Goal: Task Accomplishment & Management: Use online tool/utility

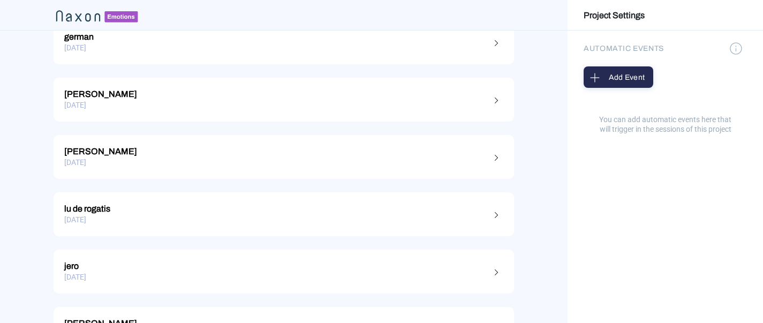
scroll to position [157, 0]
click at [183, 92] on div "[PERSON_NAME]" at bounding box center [283, 94] width 439 height 14
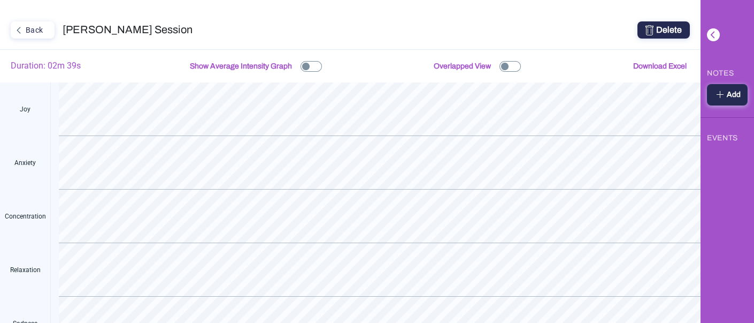
click at [32, 38] on button "Back" at bounding box center [33, 29] width 44 height 17
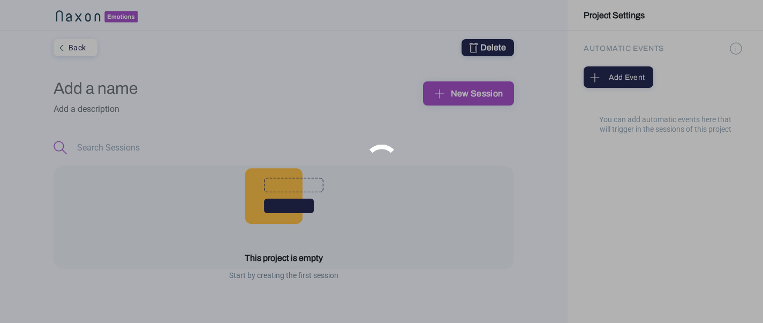
click at [28, 27] on div at bounding box center [381, 161] width 763 height 323
type input "pruebas"
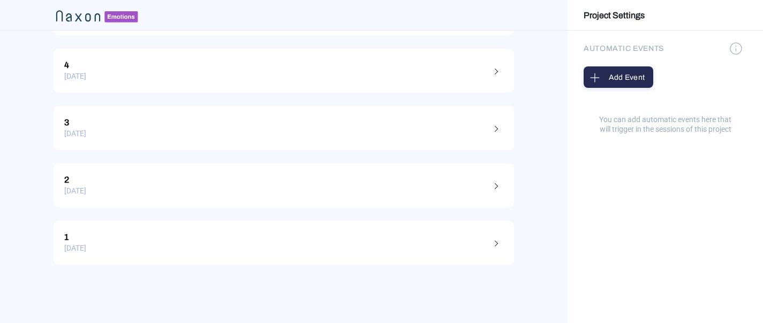
scroll to position [649, 0]
click at [214, 256] on link "1 [DATE]" at bounding box center [284, 239] width 460 height 44
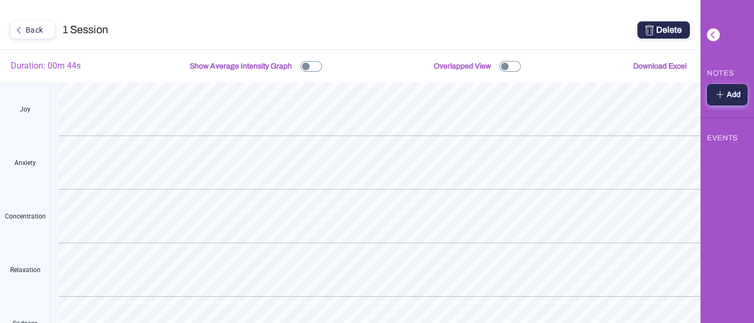
click at [27, 36] on div "Back" at bounding box center [32, 30] width 40 height 14
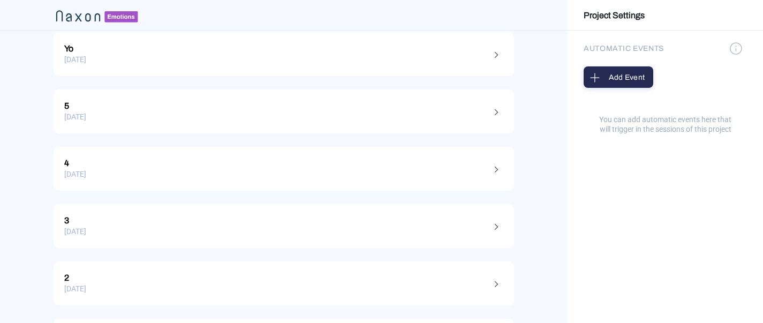
scroll to position [565, 0]
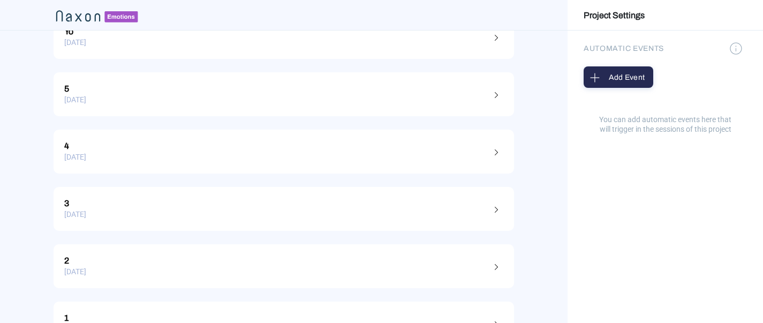
click at [148, 215] on div "[DATE]" at bounding box center [283, 214] width 439 height 17
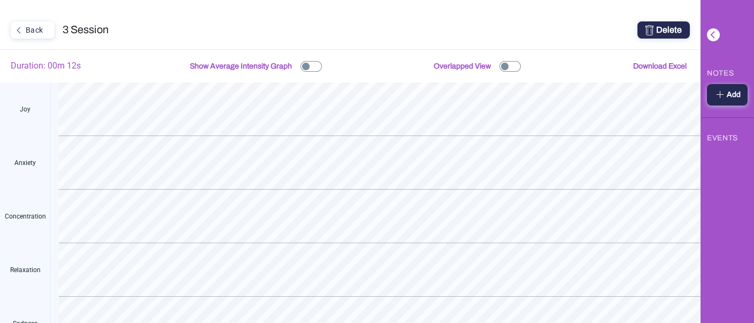
click at [34, 26] on div "Back" at bounding box center [32, 30] width 40 height 14
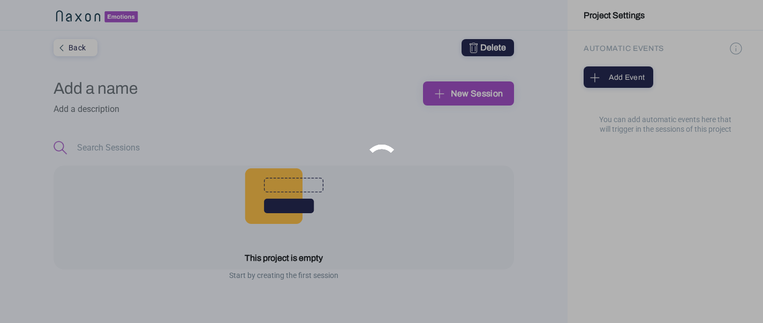
type input "pruebas"
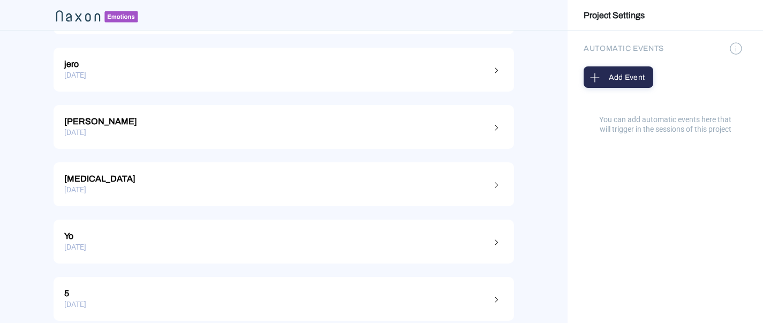
scroll to position [455, 0]
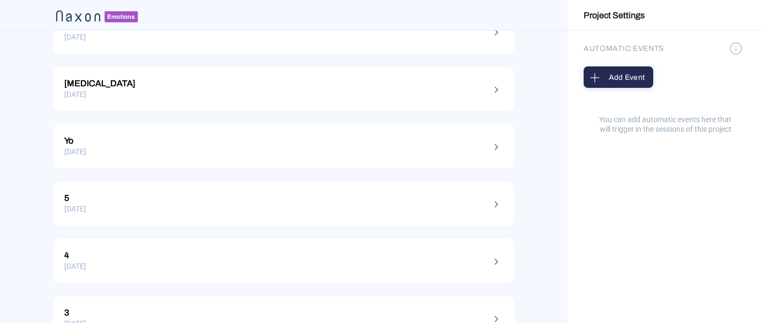
click at [169, 266] on div "[DATE]" at bounding box center [283, 266] width 439 height 17
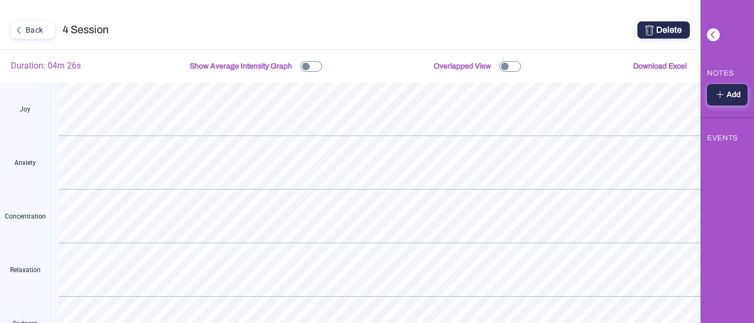
click at [40, 37] on button "Back" at bounding box center [33, 29] width 44 height 17
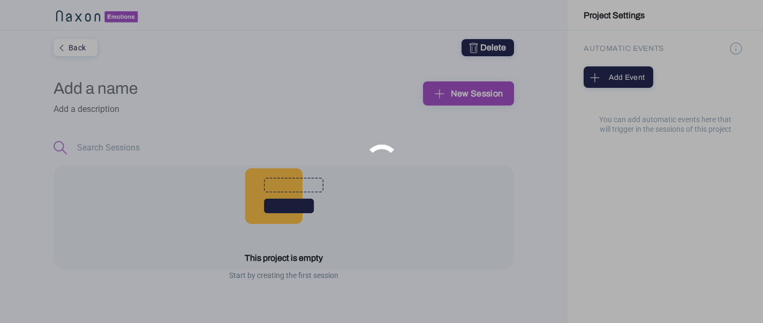
type input "pruebas"
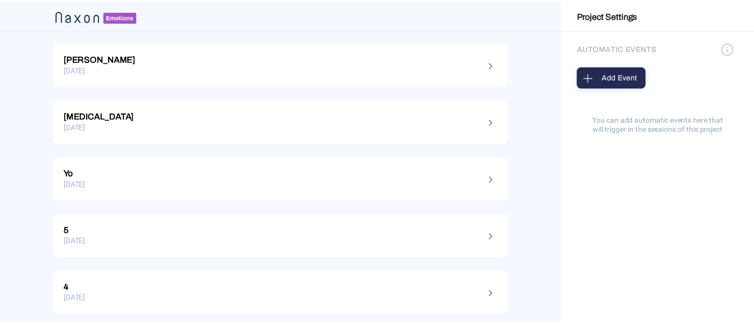
scroll to position [533, 0]
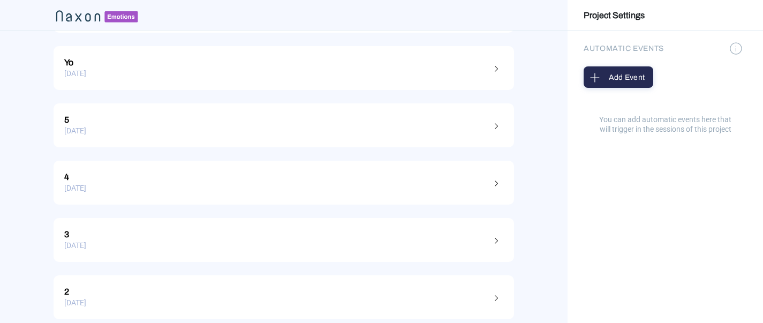
click at [159, 288] on div "2" at bounding box center [283, 290] width 439 height 14
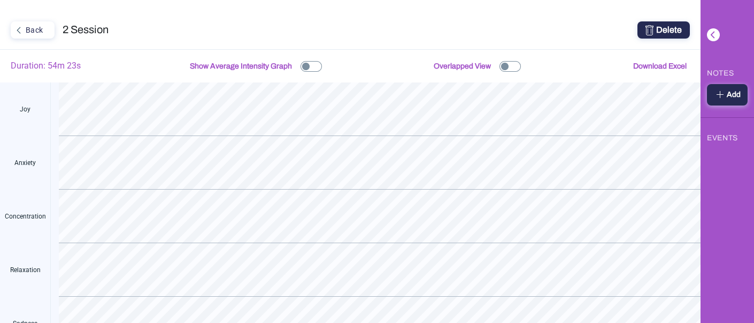
drag, startPoint x: 82, startPoint y: 64, endPoint x: 8, endPoint y: 67, distance: 73.9
click at [8, 67] on div "Duration: 54m 23s Show Average Intensity Graph Overlapped View Download Excel" at bounding box center [350, 65] width 701 height 33
click at [105, 65] on div "Duration: 54m 23s Show Average Intensity Graph Overlapped View Download Excel" at bounding box center [350, 65] width 701 height 33
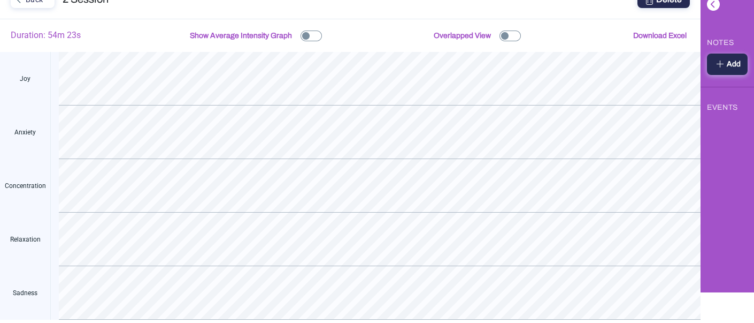
scroll to position [53, 0]
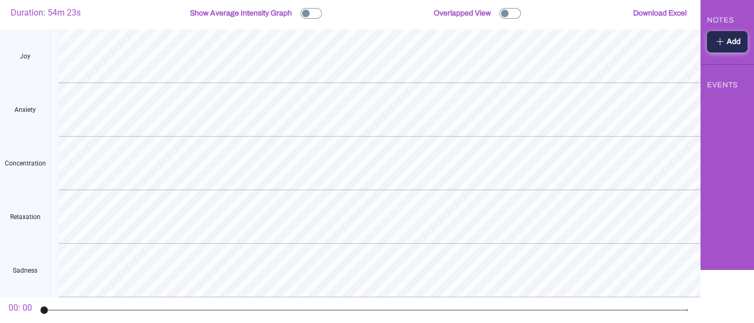
click at [171, 303] on mat-slider "0%" at bounding box center [366, 310] width 652 height 26
click at [167, 311] on mat-slider "0%" at bounding box center [366, 310] width 652 height 26
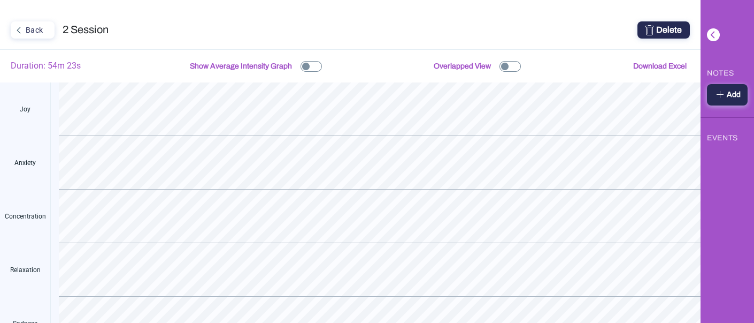
click at [39, 32] on div "Back" at bounding box center [32, 30] width 40 height 14
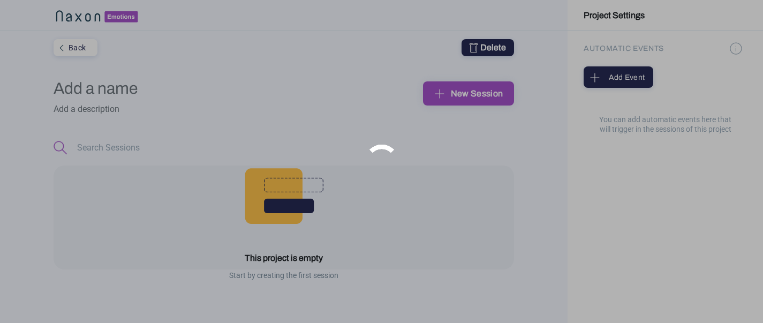
type input "pruebas"
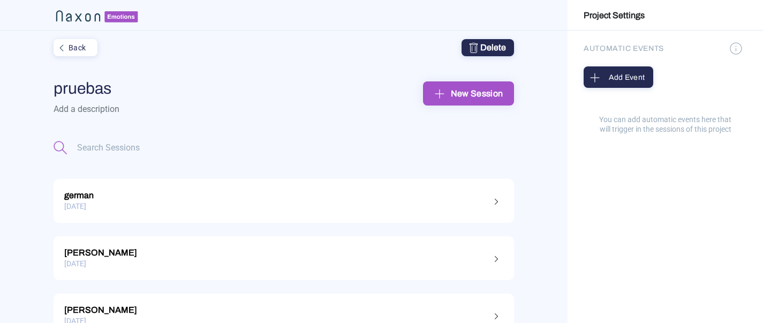
click at [452, 97] on div "New Session" at bounding box center [468, 93] width 74 height 17
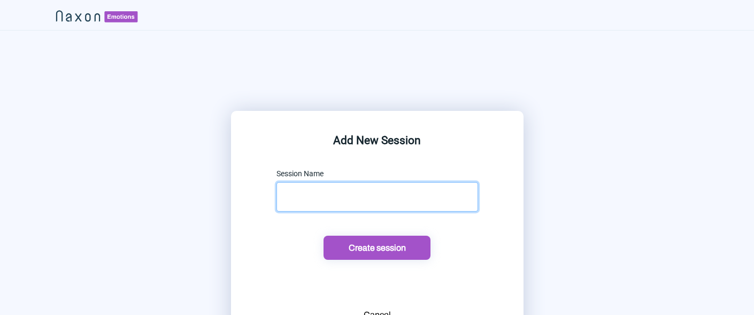
click at [347, 201] on input "text" at bounding box center [378, 196] width 202 height 29
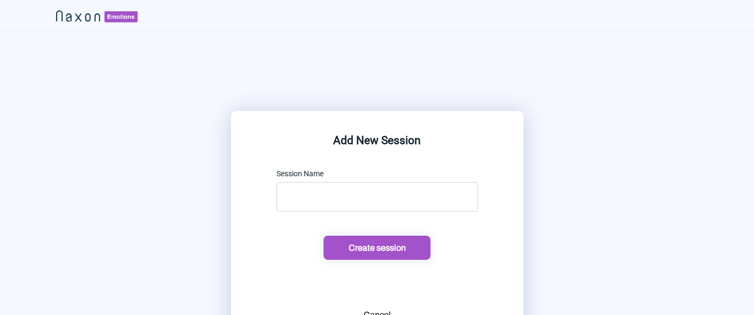
click at [377, 308] on div "Cancel" at bounding box center [377, 314] width 27 height 13
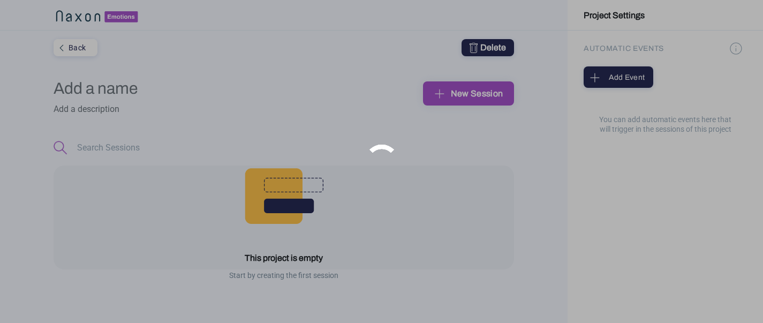
type input "pruebas"
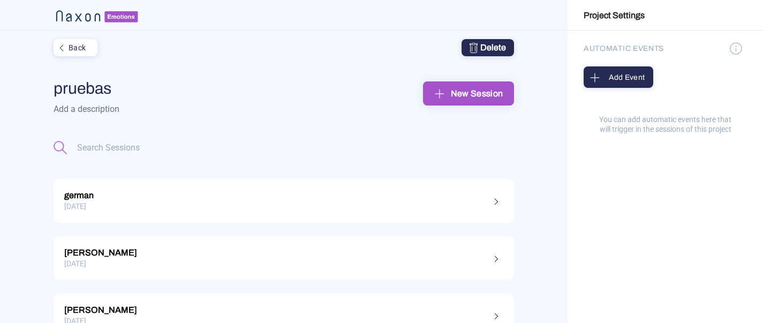
click at [230, 210] on div "[DATE]" at bounding box center [283, 206] width 439 height 17
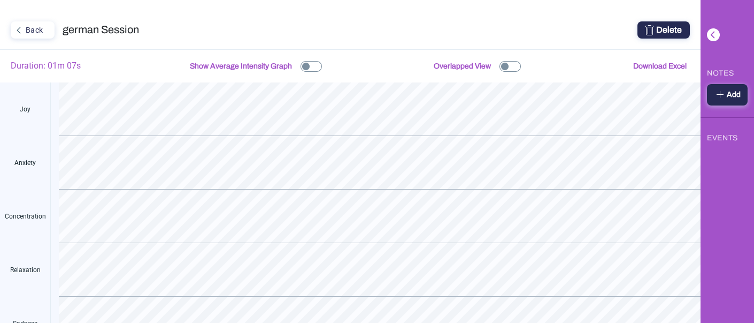
click at [30, 33] on div "Back" at bounding box center [32, 30] width 40 height 14
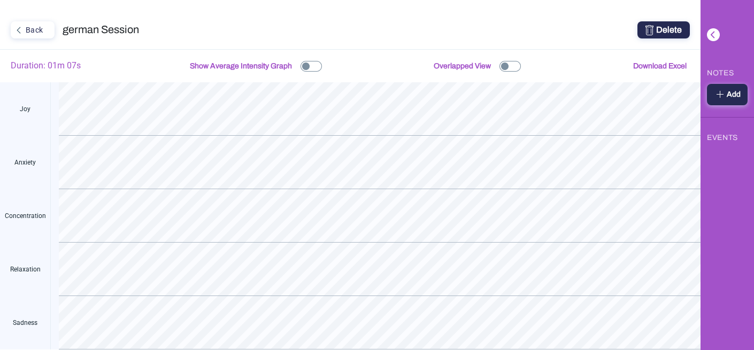
click at [36, 31] on div "Back" at bounding box center [32, 30] width 40 height 14
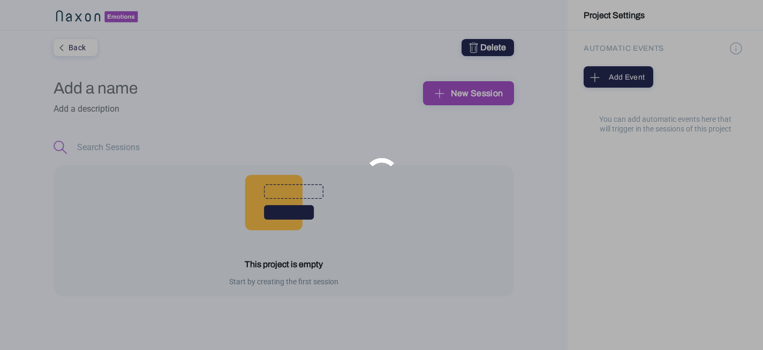
type input "pruebas"
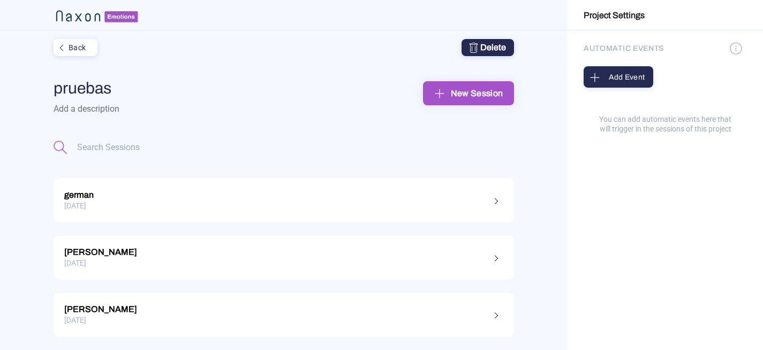
click at [71, 47] on div "Back" at bounding box center [75, 48] width 40 height 14
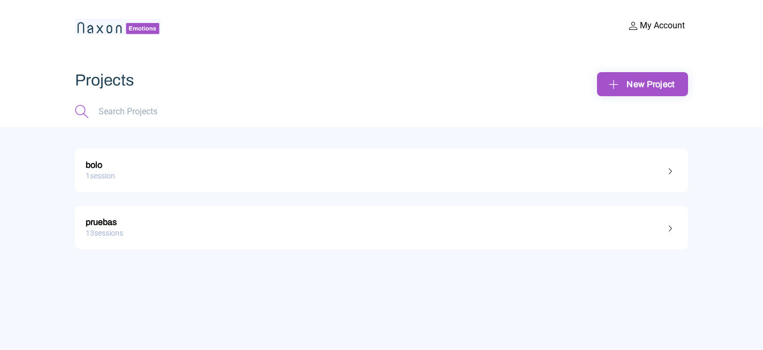
click at [674, 177] on img at bounding box center [670, 171] width 13 height 13
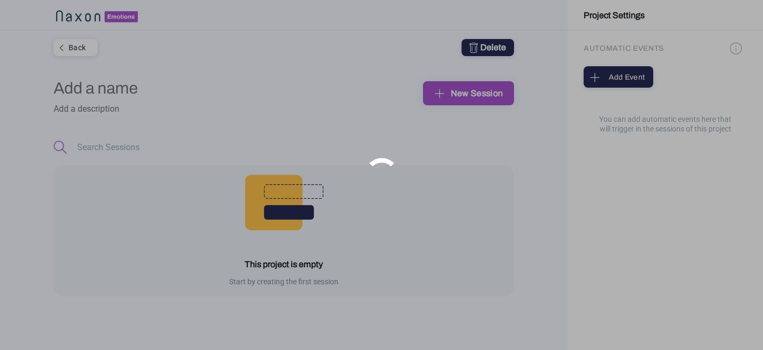
type input "bolo"
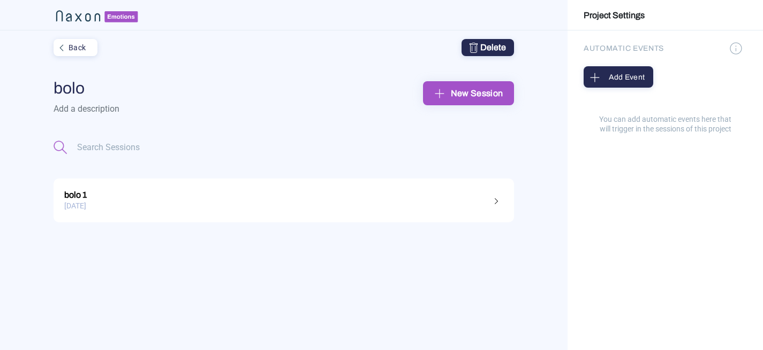
click at [486, 45] on div "Delete" at bounding box center [487, 47] width 36 height 13
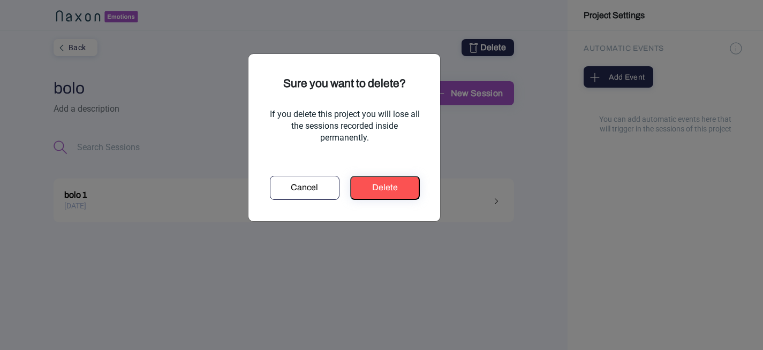
click at [399, 189] on div "Delete" at bounding box center [384, 187] width 61 height 13
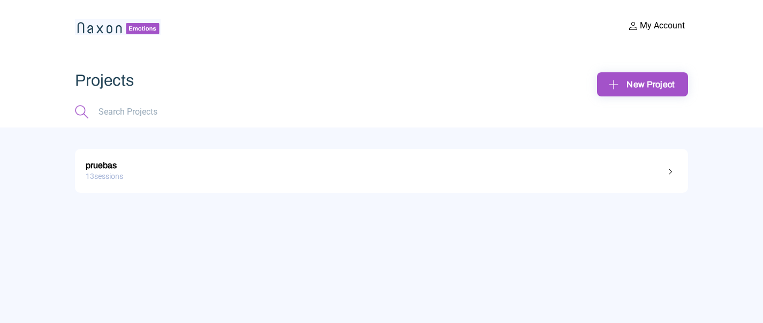
click at [114, 26] on img at bounding box center [118, 27] width 86 height 16
click at [325, 237] on div "pruebas 13 sessions" at bounding box center [381, 224] width 763 height 195
click at [118, 31] on img at bounding box center [118, 27] width 86 height 16
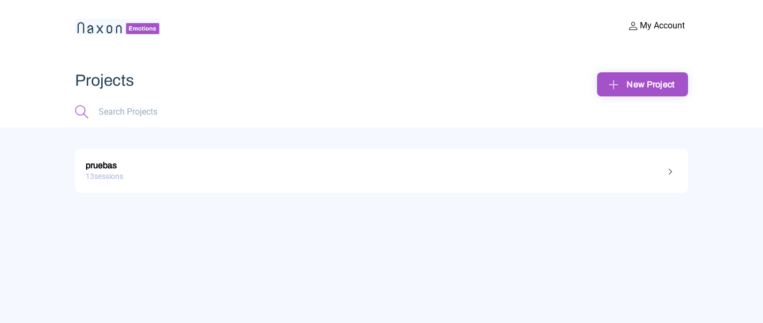
click at [118, 31] on img at bounding box center [118, 27] width 86 height 16
click at [216, 77] on div "Projects" at bounding box center [228, 80] width 307 height 17
click at [117, 29] on img at bounding box center [118, 27] width 86 height 16
click at [126, 75] on div "Projects" at bounding box center [228, 80] width 307 height 17
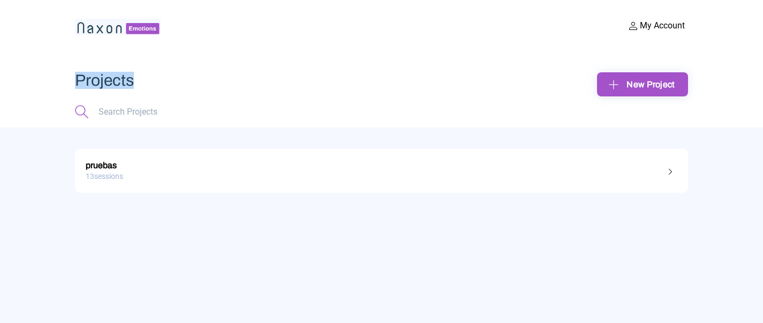
click at [126, 75] on div "Projects" at bounding box center [228, 80] width 307 height 17
click at [108, 22] on img at bounding box center [118, 27] width 86 height 16
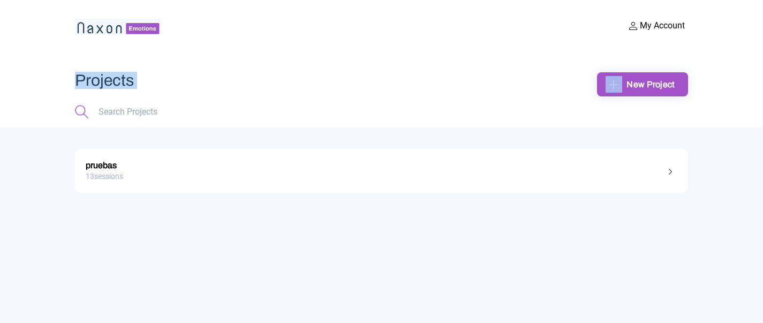
click at [151, 167] on div "pruebas" at bounding box center [381, 164] width 591 height 14
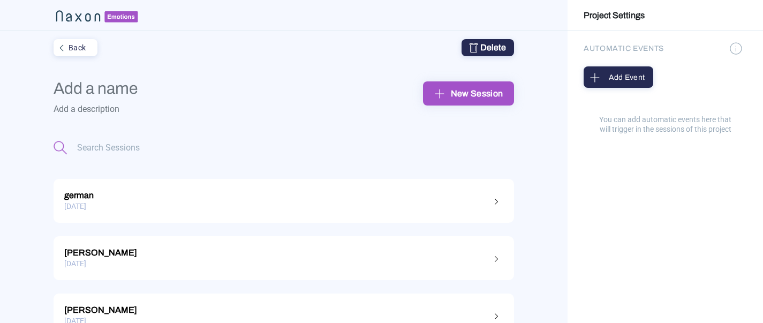
type input "pruebas"
click at [74, 54] on div "Back" at bounding box center [75, 48] width 40 height 14
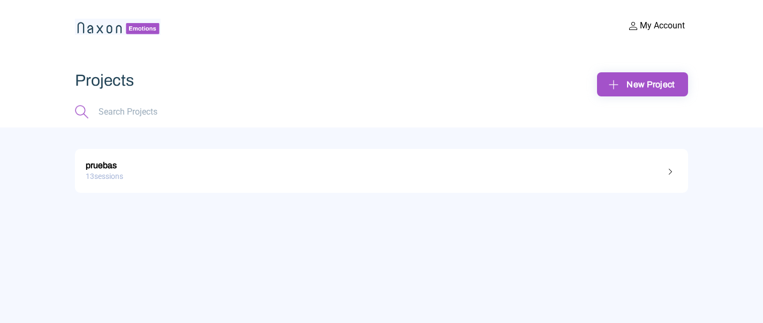
click at [157, 178] on div "13 sessions" at bounding box center [381, 176] width 591 height 17
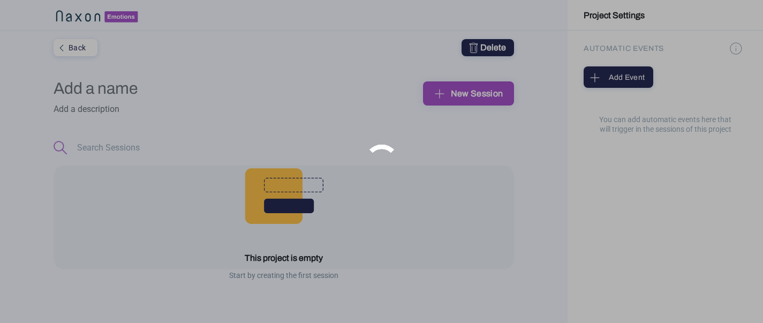
type input "pruebas"
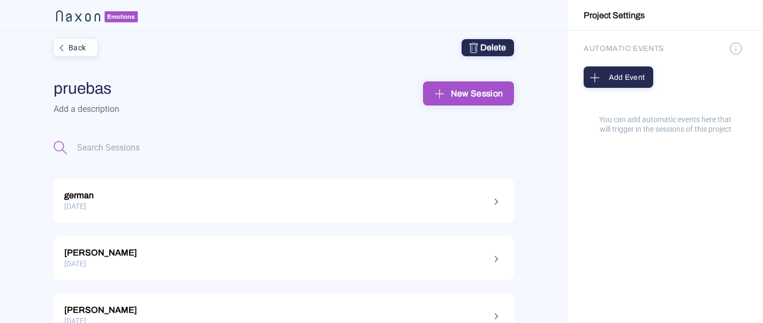
click at [482, 96] on div "New Session" at bounding box center [468, 93] width 74 height 17
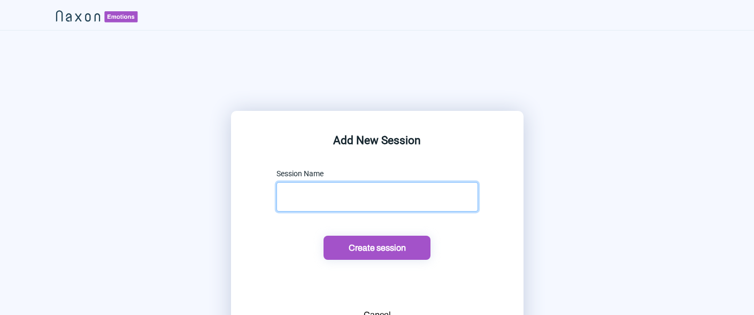
click at [357, 197] on input "text" at bounding box center [378, 196] width 202 height 29
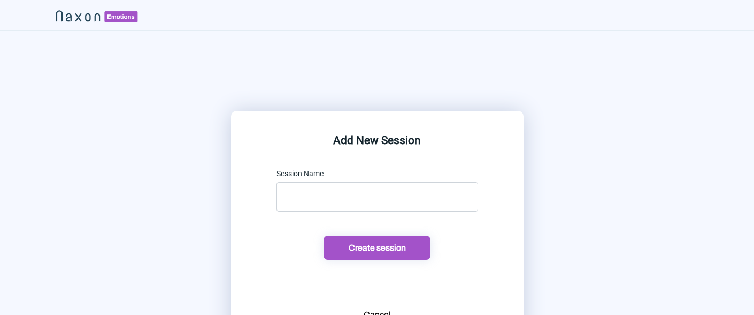
click at [383, 309] on div "Cancel" at bounding box center [377, 314] width 27 height 13
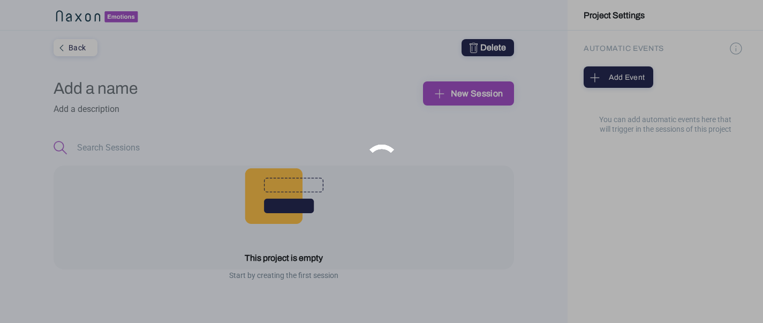
type input "pruebas"
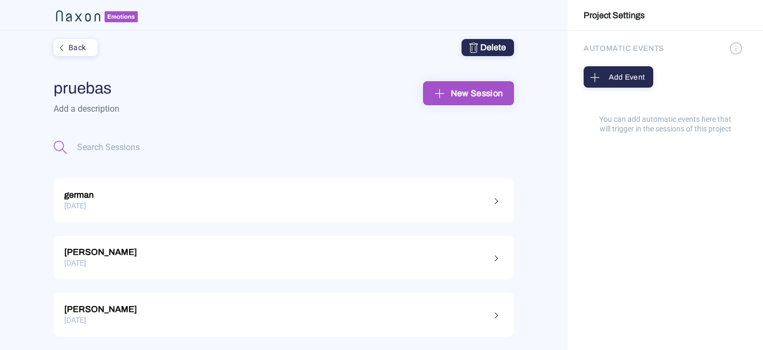
click at [484, 96] on div "New Session" at bounding box center [468, 93] width 74 height 17
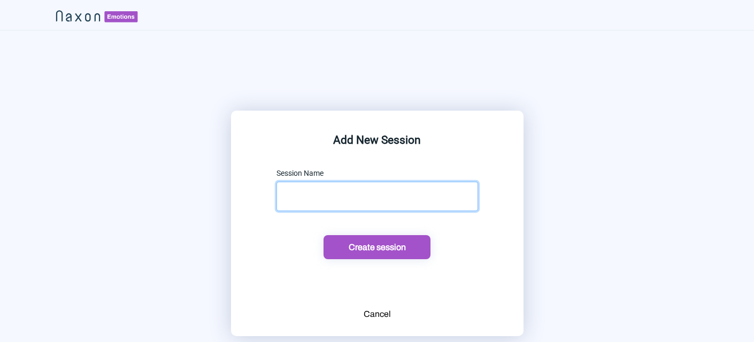
click at [364, 202] on input "text" at bounding box center [378, 196] width 202 height 29
type input "6"
click at [368, 253] on button "Create session" at bounding box center [377, 247] width 107 height 24
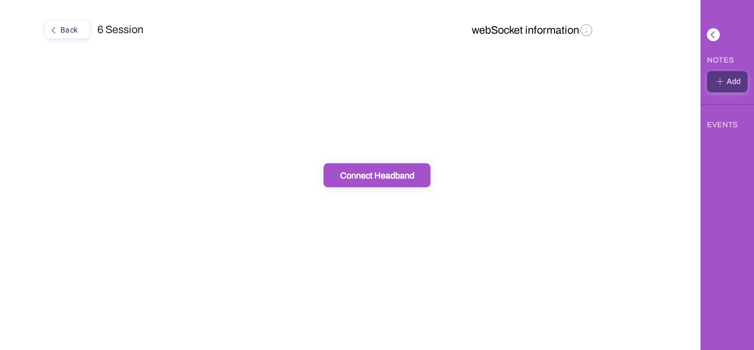
click at [380, 180] on div "Connect Headband" at bounding box center [377, 175] width 101 height 11
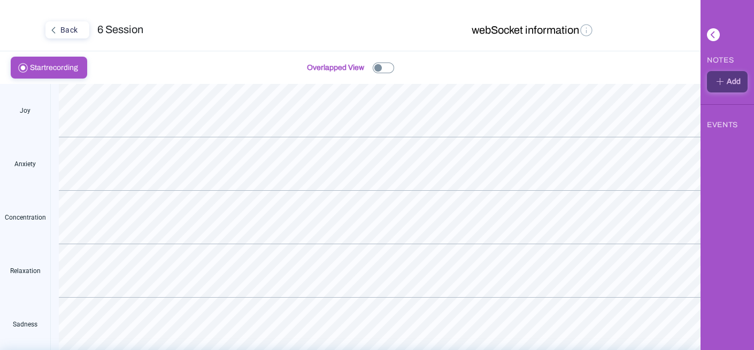
click at [390, 70] on img at bounding box center [383, 68] width 21 height 11
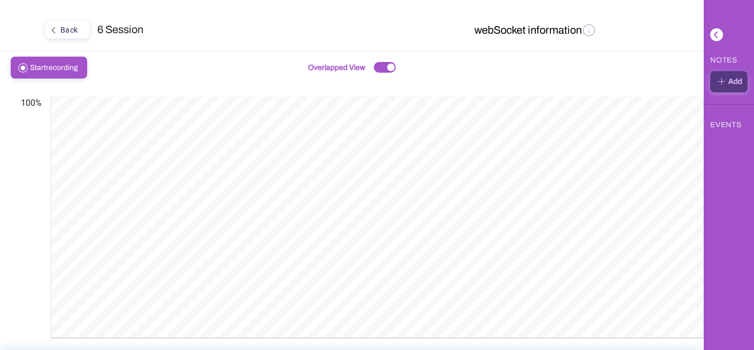
click at [582, 29] on img at bounding box center [589, 29] width 15 height 15
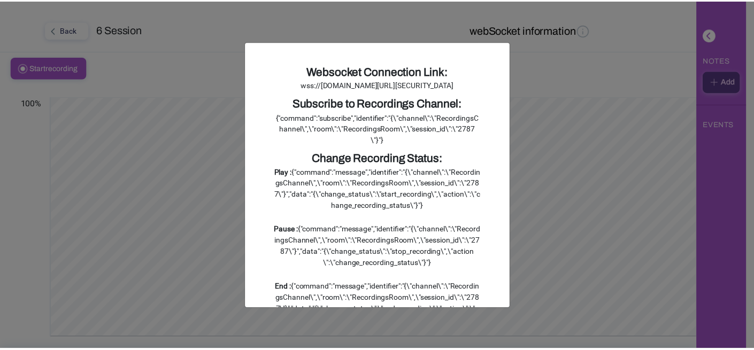
scroll to position [126, 0]
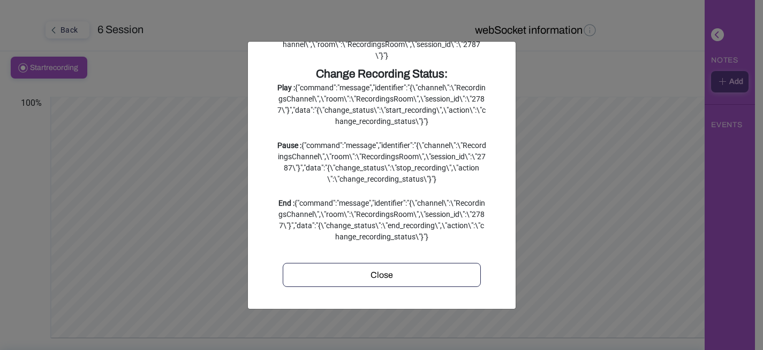
click at [557, 317] on ngb-modal-window "Websocket Connection Link: wss://naxonlabs.com/api/v1/action_cable?token=eyJhbG…" at bounding box center [381, 175] width 763 height 350
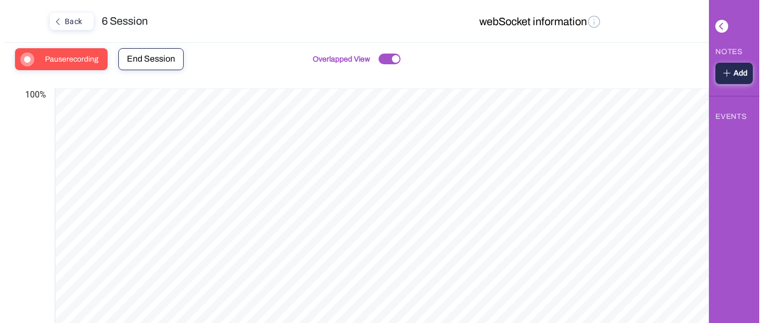
scroll to position [0, 0]
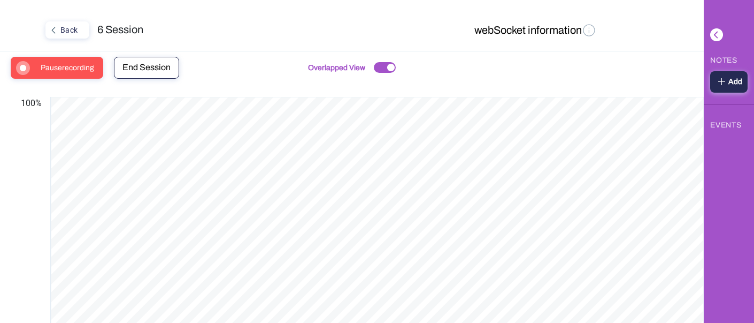
click at [73, 70] on span "Pause recording" at bounding box center [71, 67] width 60 height 21
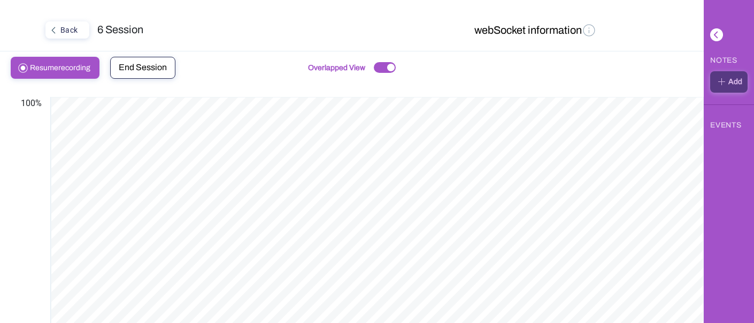
click at [72, 69] on span "Resume recording" at bounding box center [63, 67] width 67 height 21
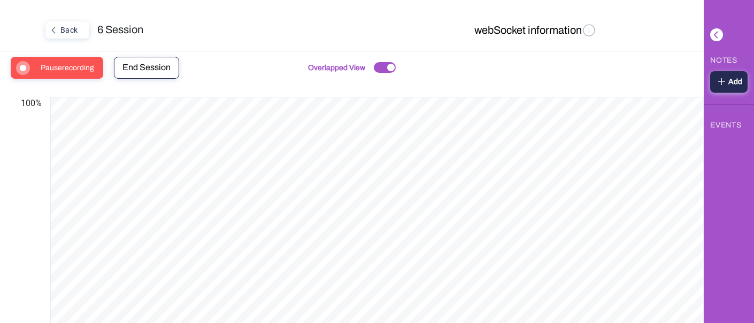
click at [72, 69] on span "Pause recording" at bounding box center [71, 67] width 60 height 21
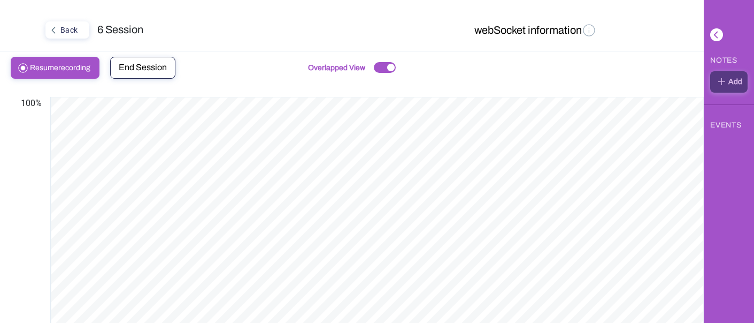
click at [72, 69] on span "Resume recording" at bounding box center [63, 67] width 67 height 21
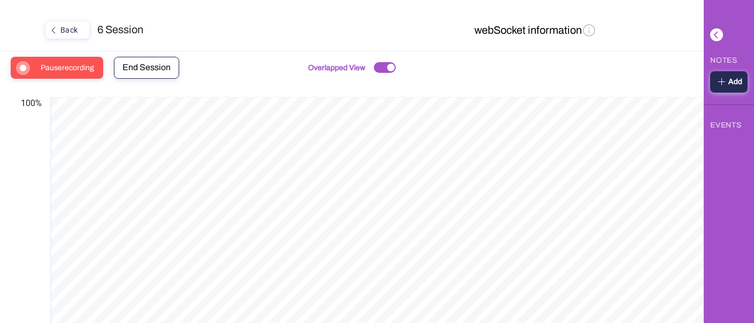
click at [585, 28] on img at bounding box center [589, 29] width 15 height 15
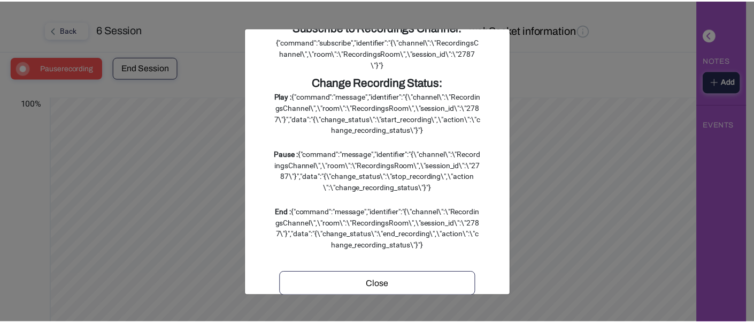
scroll to position [25, 0]
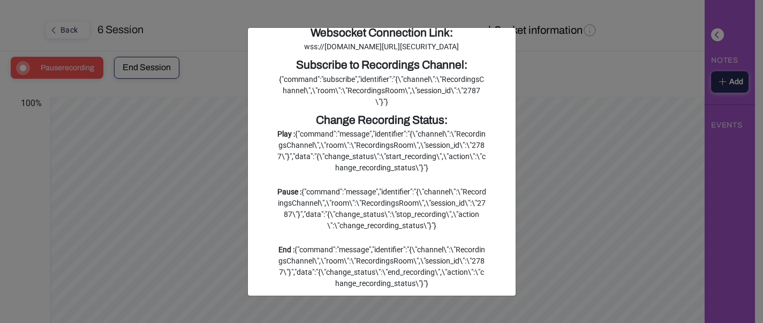
click at [378, 108] on div "{"command":"subscribe","identifier":"{\"channel\":\"RecordingsChannel\",\"room\…" at bounding box center [381, 91] width 209 height 34
click at [377, 108] on div "{"command":"subscribe","identifier":"{\"channel\":\"RecordingsChannel\",\"room\…" at bounding box center [381, 91] width 209 height 34
click at [591, 67] on ngb-modal-window "Websocket Connection Link: wss://naxonlabs.com/api/v1/action_cable?token=eyJhbG…" at bounding box center [381, 161] width 763 height 323
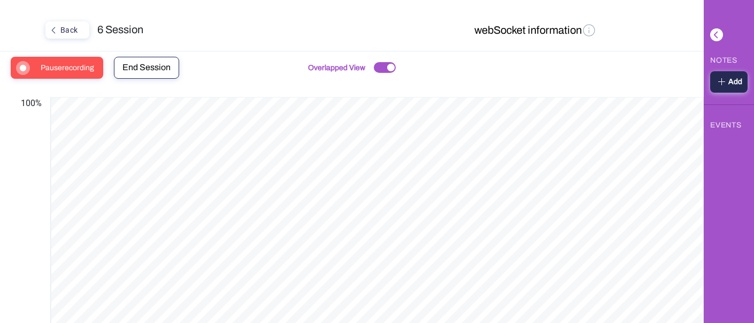
click at [142, 68] on span "End Session" at bounding box center [147, 67] width 48 height 9
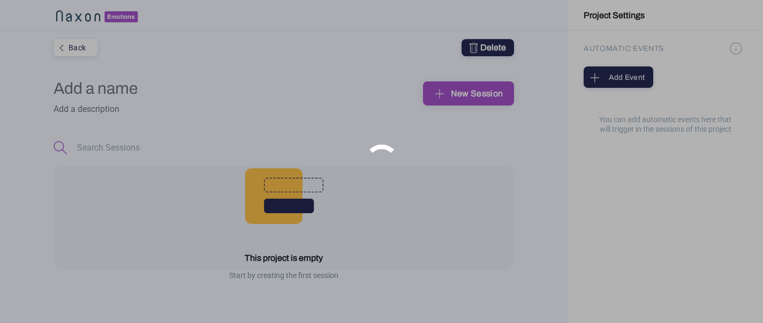
type input "pruebas"
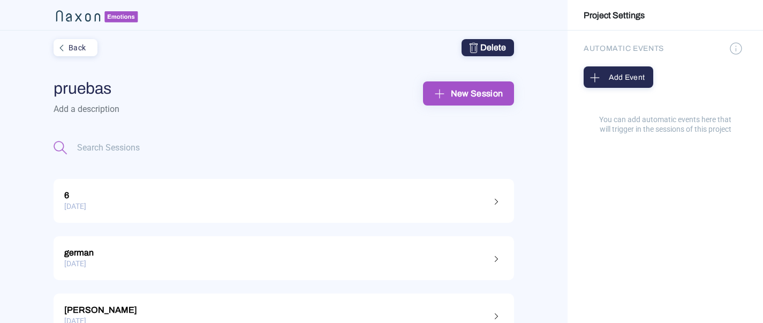
click at [456, 102] on button "New Session" at bounding box center [468, 93] width 91 height 24
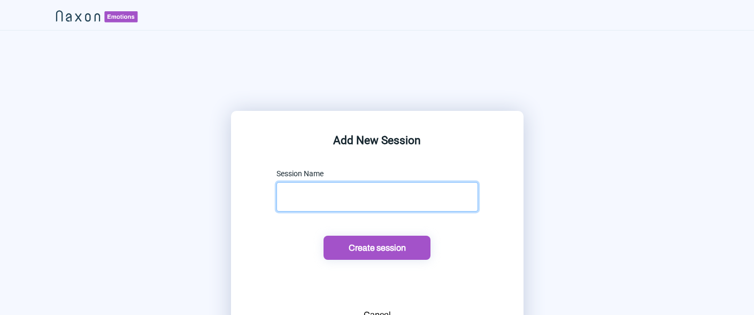
click at [337, 207] on input "text" at bounding box center [378, 196] width 202 height 29
type input "7"
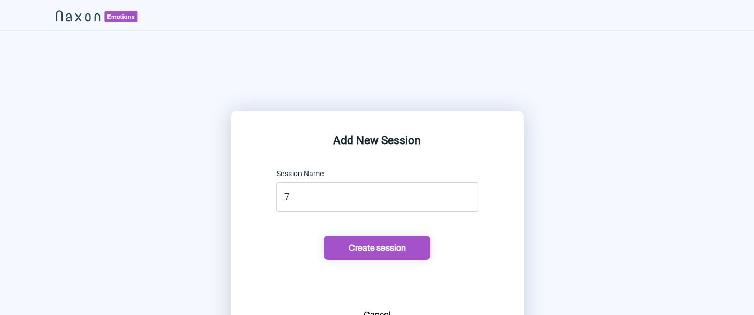
click at [363, 252] on div "Create session" at bounding box center [377, 247] width 101 height 11
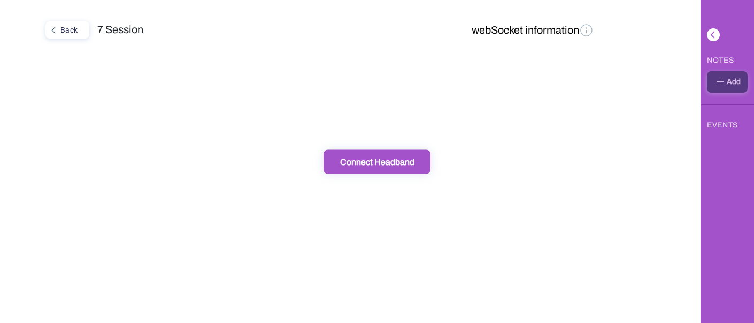
click at [411, 159] on div "Connect Headband" at bounding box center [377, 161] width 101 height 11
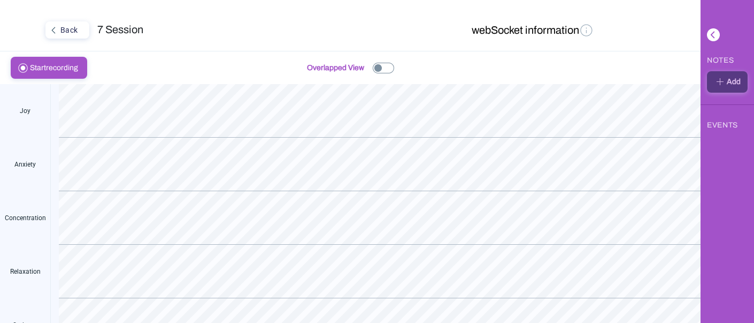
scroll to position [8, 0]
click at [66, 74] on span "Start recording" at bounding box center [57, 67] width 55 height 21
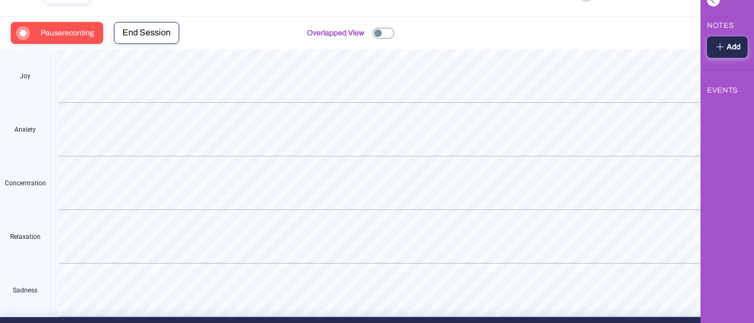
scroll to position [40, 0]
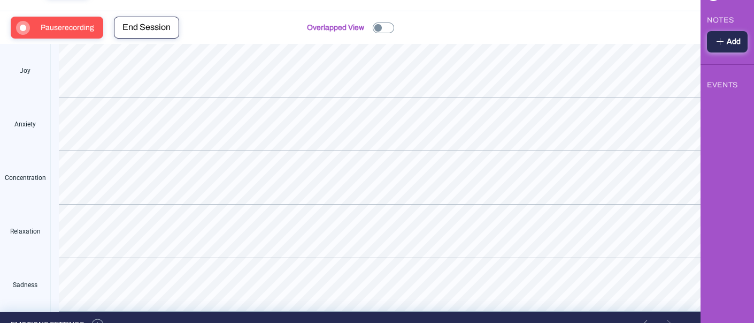
click at [380, 23] on img at bounding box center [383, 27] width 21 height 11
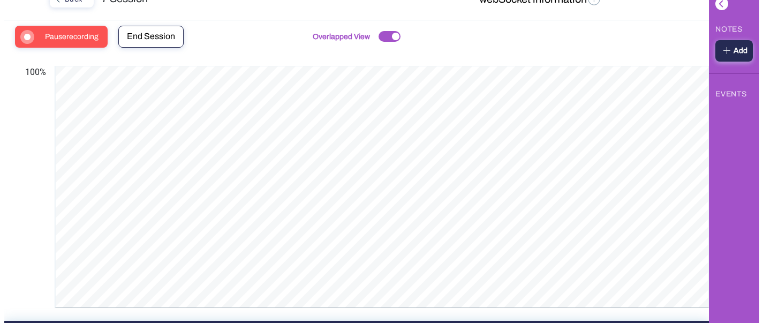
scroll to position [0, 0]
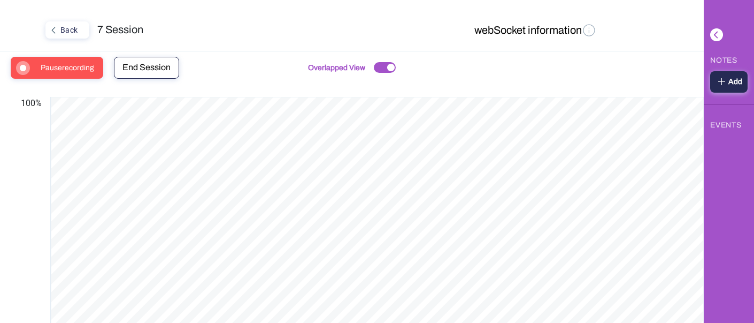
click at [161, 67] on span "End Session" at bounding box center [147, 67] width 48 height 9
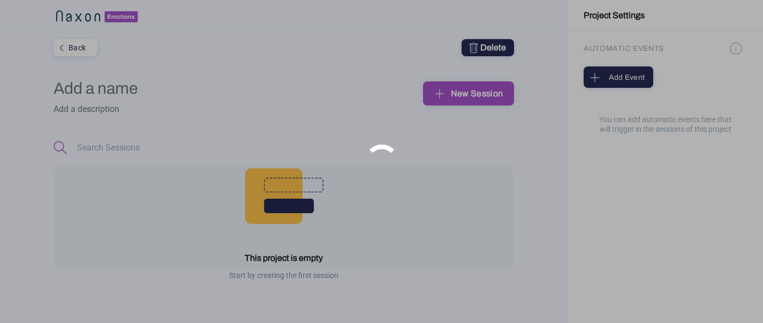
click at [68, 26] on div at bounding box center [381, 161] width 763 height 323
type input "pruebas"
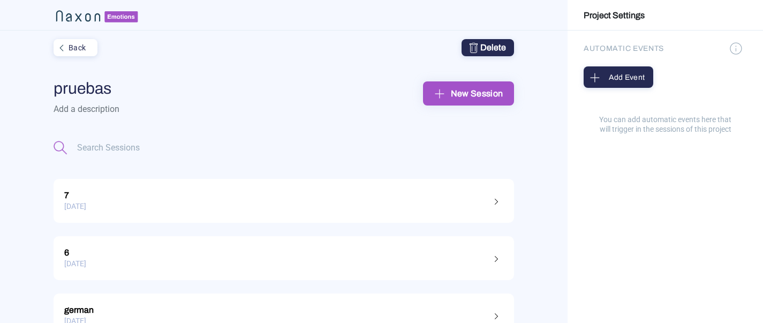
click at [191, 258] on div "02.10.2025" at bounding box center [283, 263] width 439 height 17
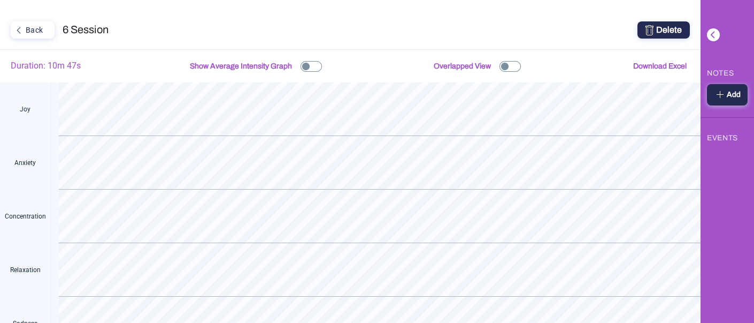
click at [39, 32] on div "Back" at bounding box center [32, 30] width 40 height 14
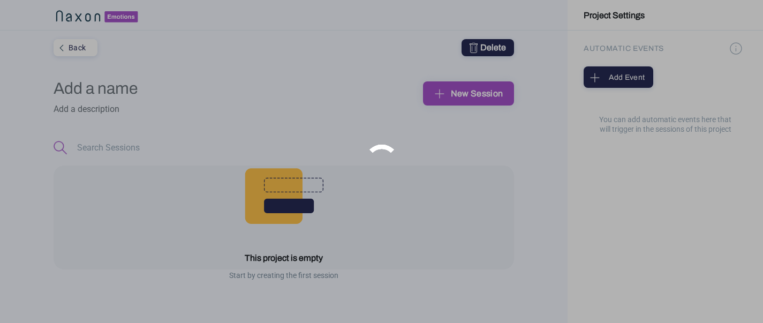
type input "pruebas"
